Goal: Find specific page/section: Locate a particular part of the current website

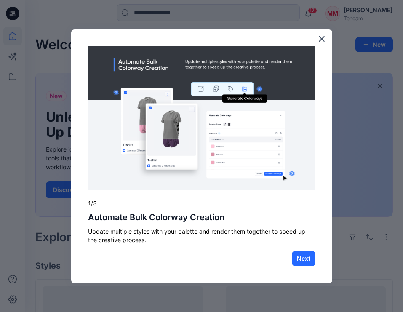
drag, startPoint x: 323, startPoint y: 36, endPoint x: 317, endPoint y: 38, distance: 6.8
click at [323, 36] on button "×" at bounding box center [322, 38] width 8 height 13
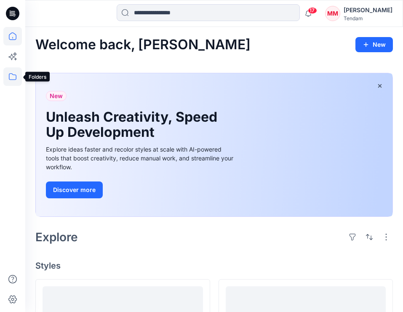
click at [15, 75] on icon at bounding box center [12, 76] width 19 height 19
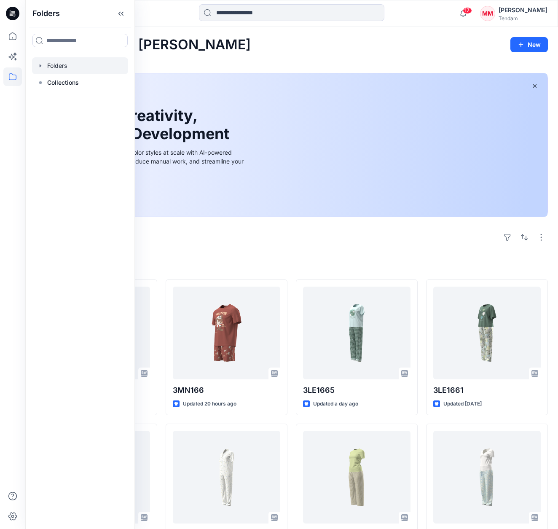
click at [56, 64] on div at bounding box center [80, 65] width 96 height 17
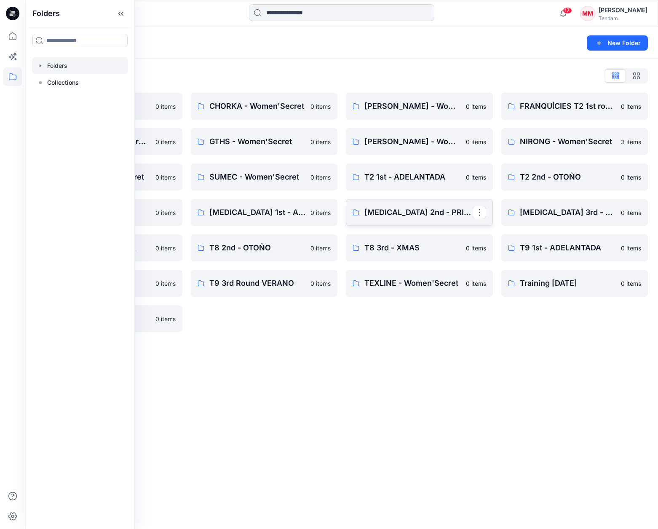
click at [403, 214] on p "[MEDICAL_DATA] 2nd - PRIMAVERA" at bounding box center [418, 212] width 108 height 12
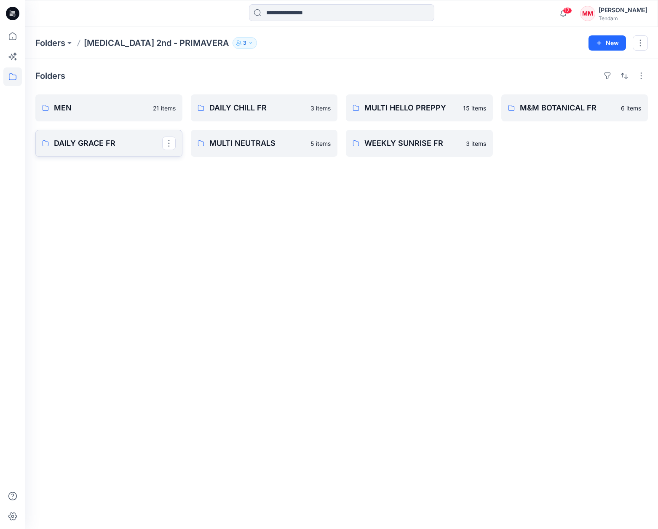
click at [92, 137] on link "DAILY GRACE FR" at bounding box center [108, 143] width 147 height 27
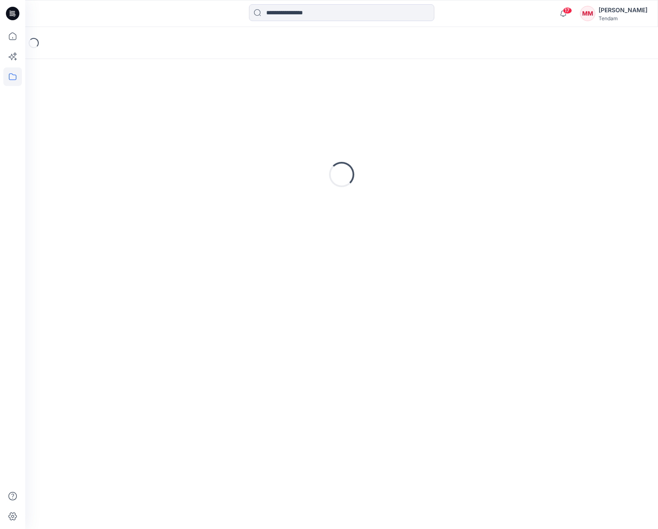
click at [92, 137] on div "Loading..." at bounding box center [341, 174] width 612 height 211
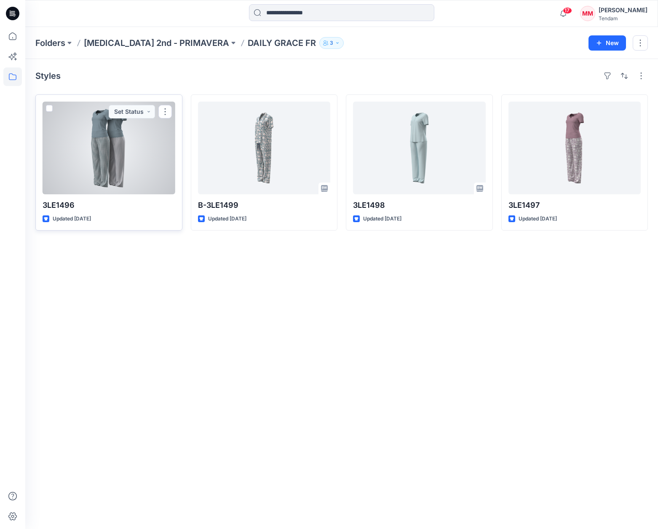
click at [106, 183] on div at bounding box center [109, 147] width 133 height 93
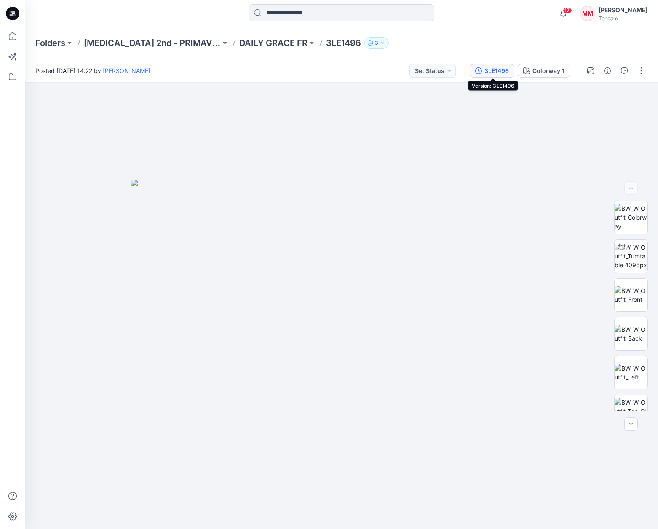
click at [403, 73] on div "3LE1496" at bounding box center [496, 70] width 24 height 9
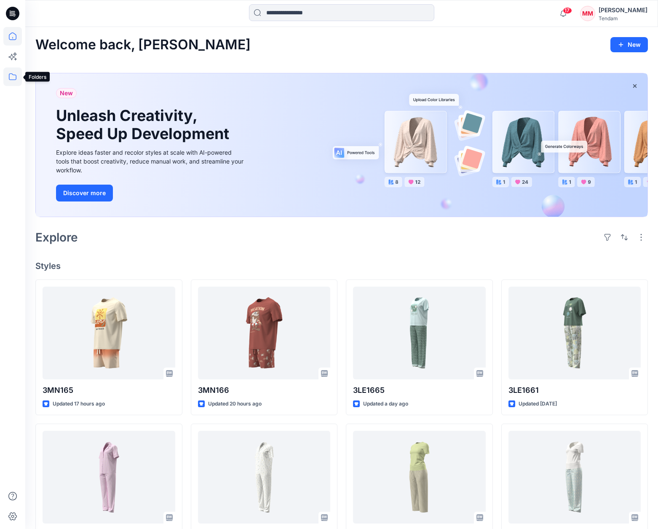
click at [15, 76] on icon at bounding box center [12, 76] width 19 height 19
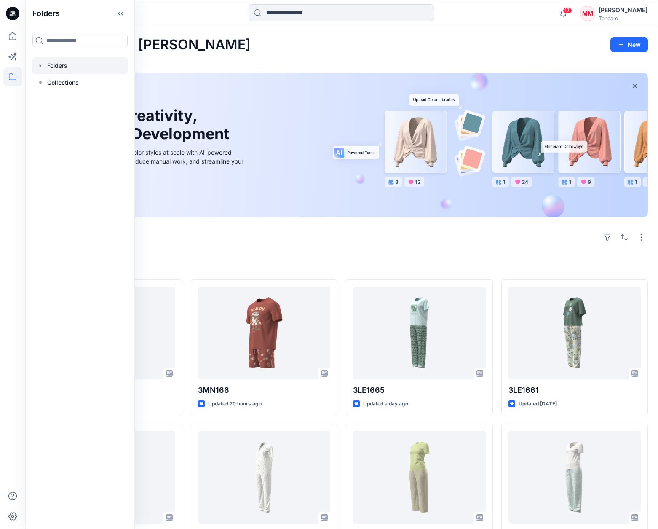
click at [61, 67] on div at bounding box center [80, 65] width 96 height 17
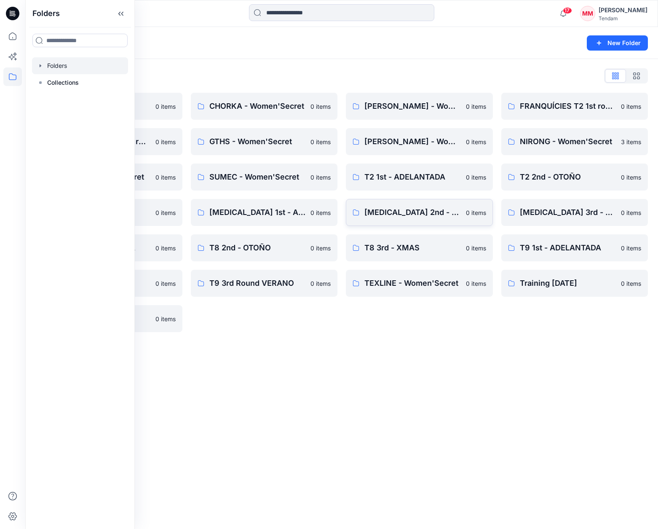
click at [432, 218] on link "[MEDICAL_DATA] 2nd - PRIMAVERA 0 items" at bounding box center [419, 212] width 147 height 27
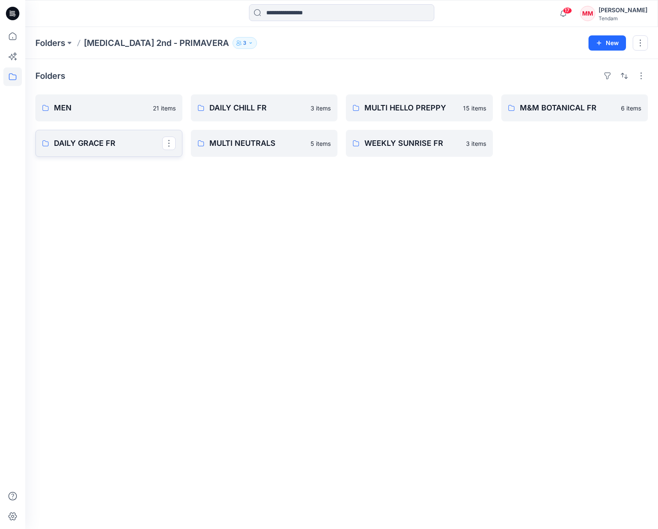
click at [128, 145] on p "DAILY GRACE FR" at bounding box center [108, 143] width 108 height 12
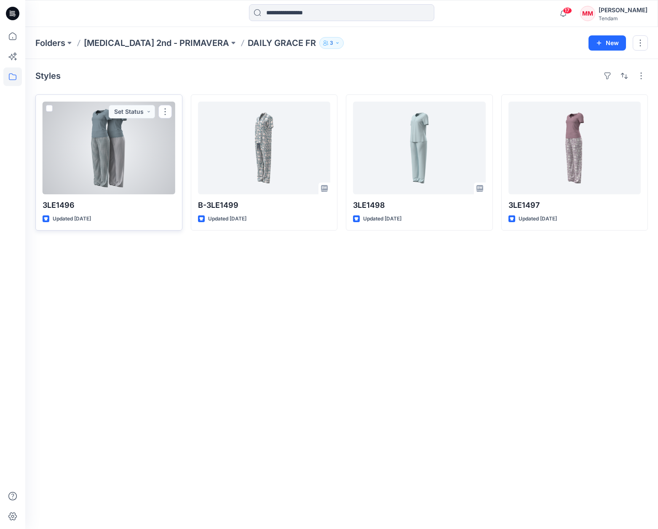
click at [65, 206] on p "3LE1496" at bounding box center [109, 205] width 133 height 12
click at [72, 219] on p "Updated [DATE]" at bounding box center [72, 218] width 38 height 9
click at [105, 186] on div at bounding box center [109, 147] width 133 height 93
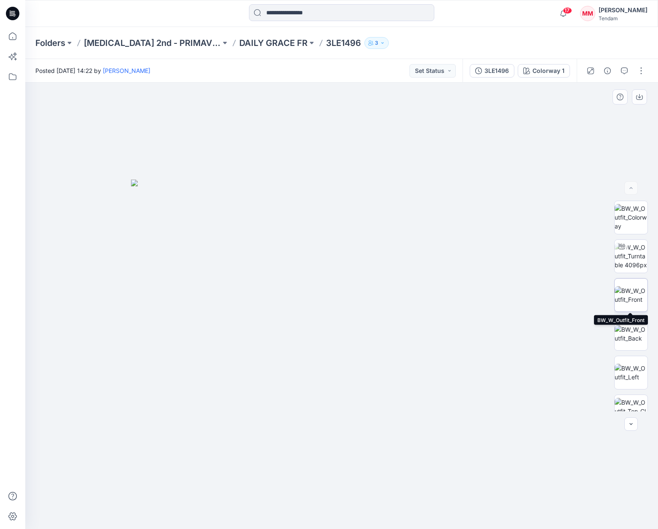
click at [633, 299] on img at bounding box center [630, 295] width 33 height 18
click at [628, 335] on img at bounding box center [630, 334] width 33 height 18
click at [629, 365] on img at bounding box center [630, 372] width 33 height 18
click at [636, 401] on img at bounding box center [630, 411] width 33 height 27
click at [631, 263] on img at bounding box center [630, 256] width 33 height 27
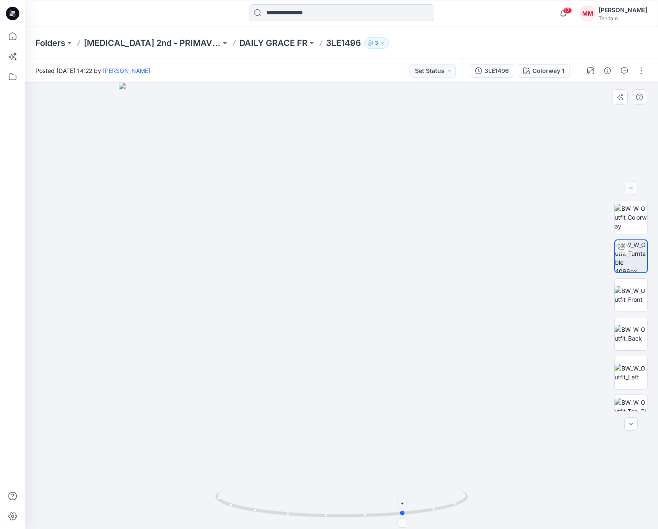
drag, startPoint x: 340, startPoint y: 518, endPoint x: 403, endPoint y: 509, distance: 63.7
click at [403, 509] on icon at bounding box center [342, 504] width 255 height 32
drag, startPoint x: 402, startPoint y: 516, endPoint x: 213, endPoint y: 487, distance: 191.2
click at [213, 487] on div at bounding box center [341, 306] width 633 height 446
drag, startPoint x: 353, startPoint y: 518, endPoint x: 293, endPoint y: 516, distance: 60.3
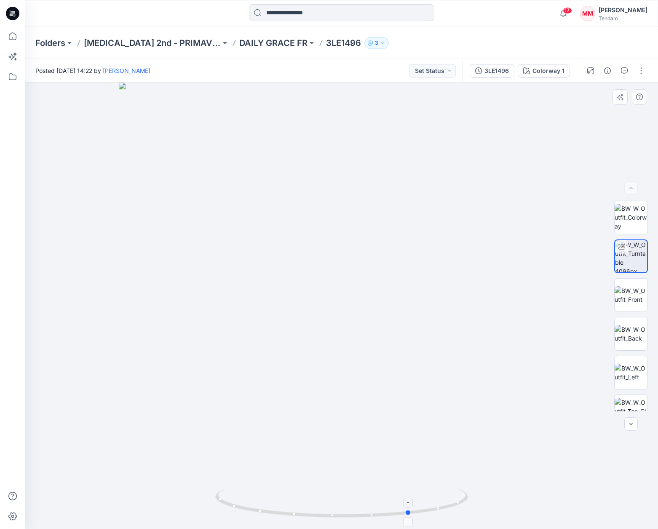
click at [293, 515] on icon at bounding box center [342, 504] width 255 height 32
drag, startPoint x: 353, startPoint y: 517, endPoint x: 299, endPoint y: 515, distance: 54.0
click at [299, 515] on icon at bounding box center [342, 504] width 255 height 32
click at [343, 515] on circle at bounding box center [342, 515] width 5 height 5
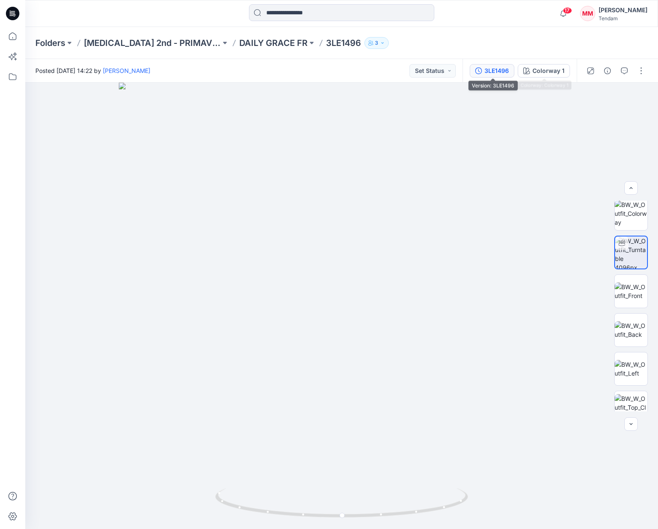
click at [496, 72] on div "3LE1496" at bounding box center [496, 70] width 24 height 9
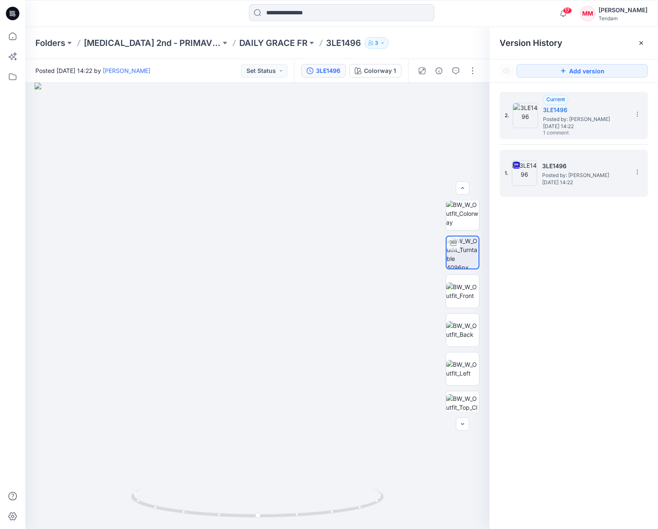
click at [586, 161] on h5 "3LE1496" at bounding box center [584, 166] width 84 height 10
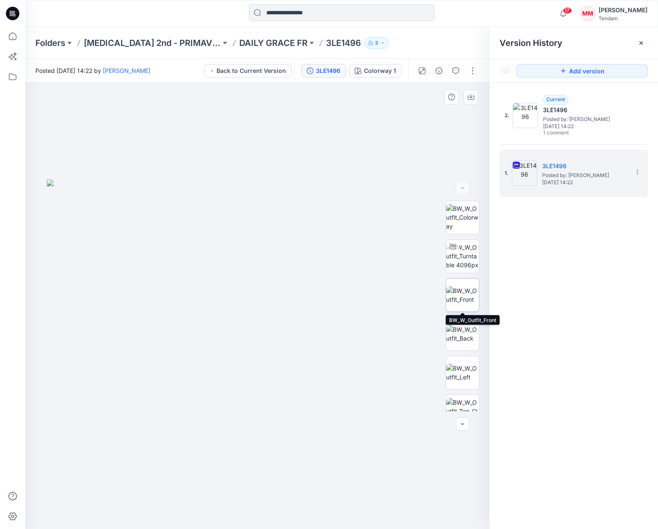
click at [463, 291] on img at bounding box center [462, 295] width 33 height 18
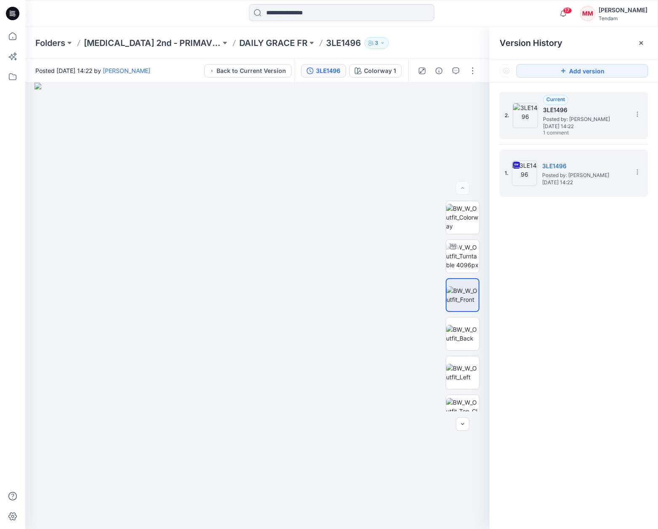
click at [572, 117] on span "Posted by: [PERSON_NAME]" at bounding box center [585, 119] width 84 height 8
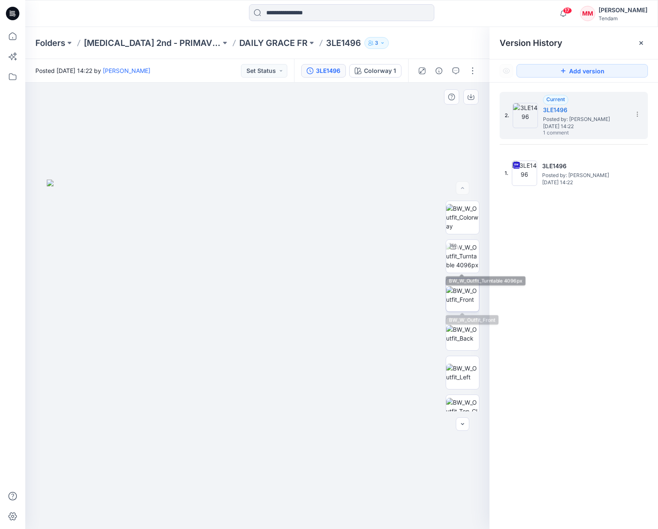
click at [464, 294] on img at bounding box center [462, 295] width 33 height 18
click at [282, 73] on button "Set Status" at bounding box center [264, 70] width 46 height 13
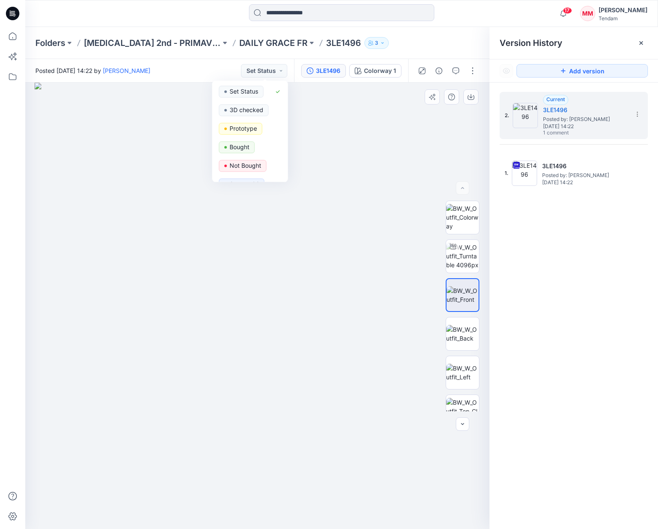
click at [382, 124] on img at bounding box center [258, 306] width 446 height 446
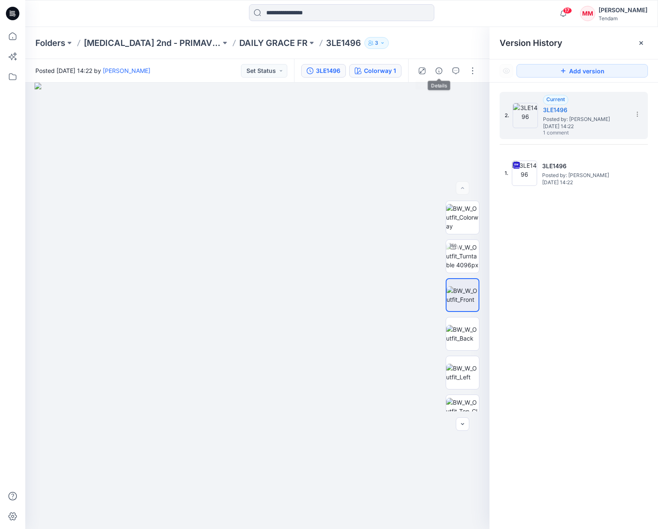
click at [380, 69] on div "Colorway 1" at bounding box center [380, 70] width 32 height 9
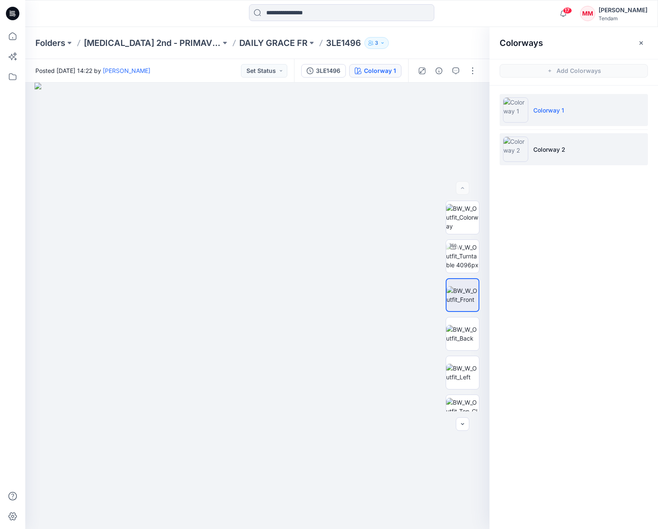
click at [546, 145] on p "Colorway 2" at bounding box center [549, 149] width 32 height 9
click at [544, 109] on p "Colorway 1" at bounding box center [548, 110] width 31 height 9
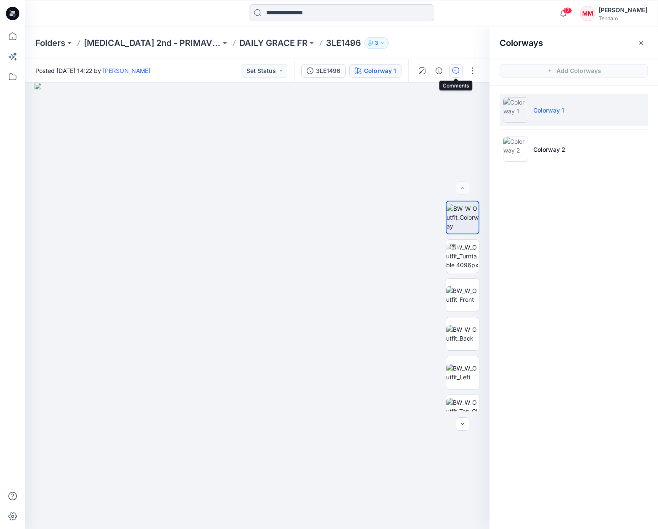
click at [452, 69] on button "button" at bounding box center [455, 70] width 13 height 13
